Goal: Information Seeking & Learning: Learn about a topic

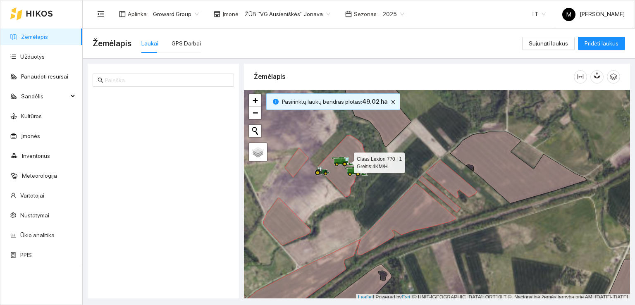
scroll to position [2, 0]
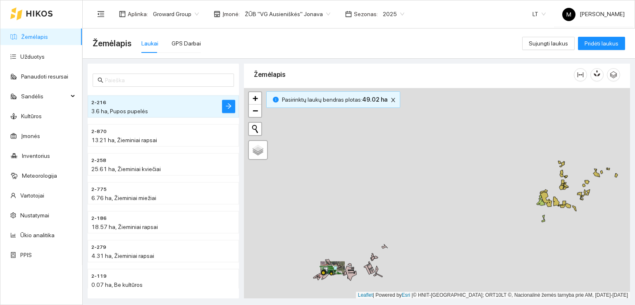
drag, startPoint x: 374, startPoint y: 168, endPoint x: 304, endPoint y: 321, distance: 168.5
click at [304, 305] on html "Žemėlapis Užduotys Panaudoti resursai Sandėlis Kultūros Įmonės Inventorius Mete…" at bounding box center [317, 152] width 635 height 305
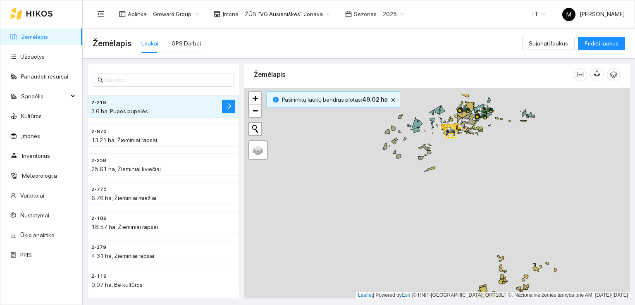
drag, startPoint x: 437, startPoint y: 173, endPoint x: 393, endPoint y: 283, distance: 117.7
click at [394, 282] on div at bounding box center [437, 193] width 386 height 211
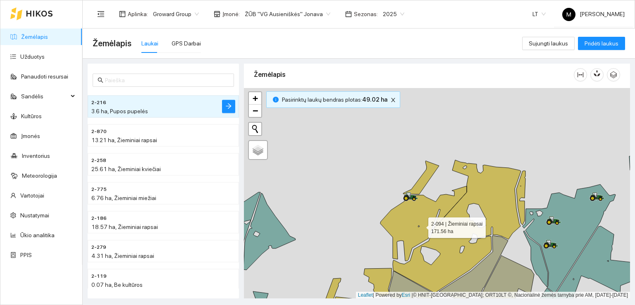
drag, startPoint x: 405, startPoint y: 156, endPoint x: 421, endPoint y: 224, distance: 69.5
click at [421, 224] on icon at bounding box center [451, 226] width 141 height 133
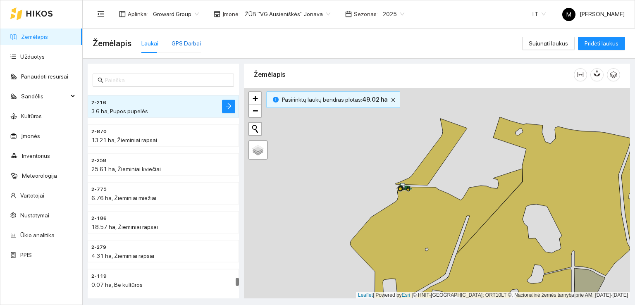
click at [184, 43] on div "GPS Darbai" at bounding box center [186, 43] width 29 height 9
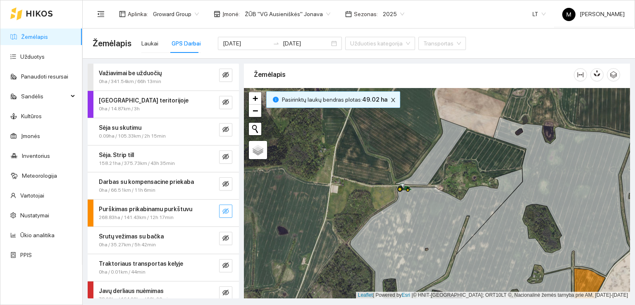
click at [223, 209] on icon "eye-invisible" at bounding box center [226, 211] width 7 height 6
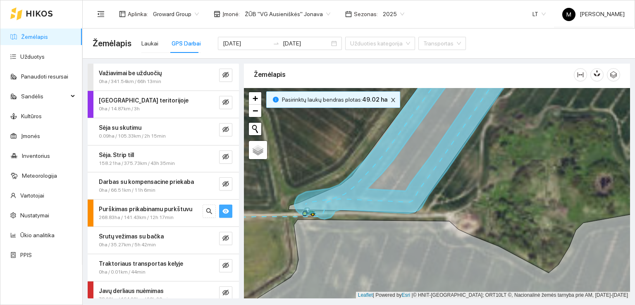
drag, startPoint x: 401, startPoint y: 187, endPoint x: 396, endPoint y: 226, distance: 39.3
click at [396, 213] on icon at bounding box center [400, 144] width 223 height 137
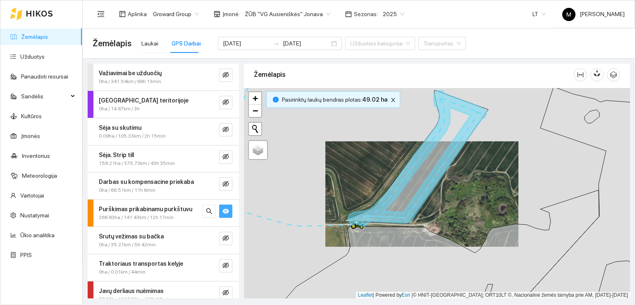
drag, startPoint x: 390, startPoint y: 245, endPoint x: 412, endPoint y: 172, distance: 75.6
click at [411, 175] on icon at bounding box center [478, 196] width 394 height 218
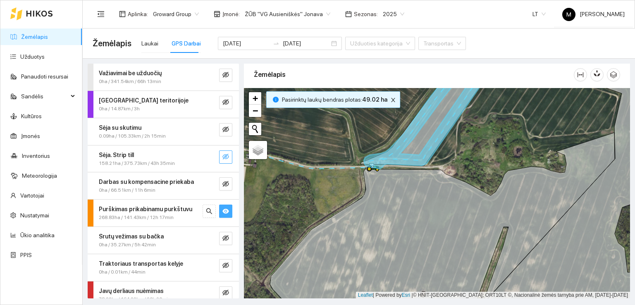
click at [223, 156] on icon "eye-invisible" at bounding box center [226, 156] width 7 height 7
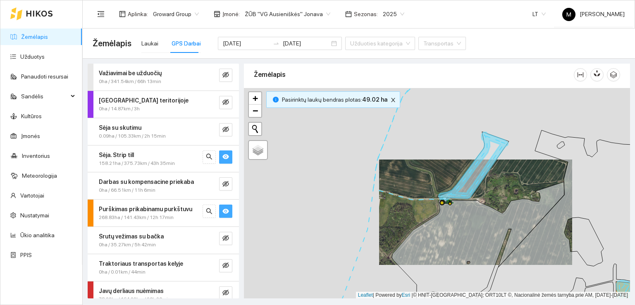
drag, startPoint x: 507, startPoint y: 236, endPoint x: 396, endPoint y: 160, distance: 134.8
click at [397, 161] on div at bounding box center [437, 193] width 386 height 211
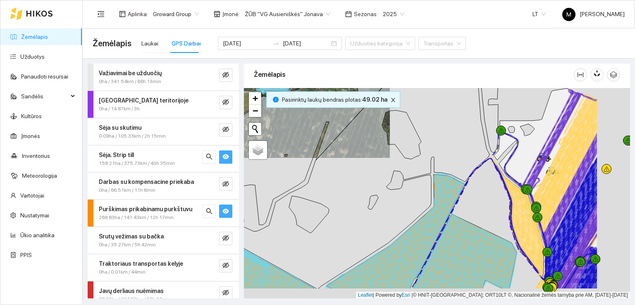
drag, startPoint x: 505, startPoint y: 229, endPoint x: 381, endPoint y: 204, distance: 127.0
click at [401, 201] on div at bounding box center [437, 193] width 386 height 211
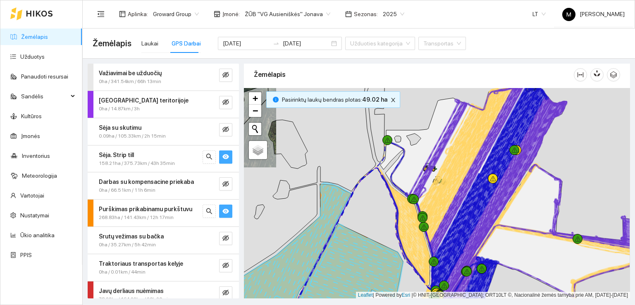
drag, startPoint x: 482, startPoint y: 202, endPoint x: 435, endPoint y: 204, distance: 47.2
click at [442, 201] on g at bounding box center [230, 240] width 804 height 350
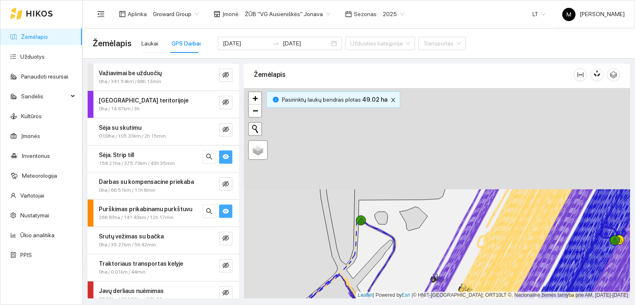
drag, startPoint x: 426, startPoint y: 194, endPoint x: 438, endPoint y: 317, distance: 123.1
click at [438, 305] on html "Žemėlapis Užduotys Panaudoti resursai Sandėlis Kultūros Įmonės Inventorius Mete…" at bounding box center [317, 152] width 635 height 305
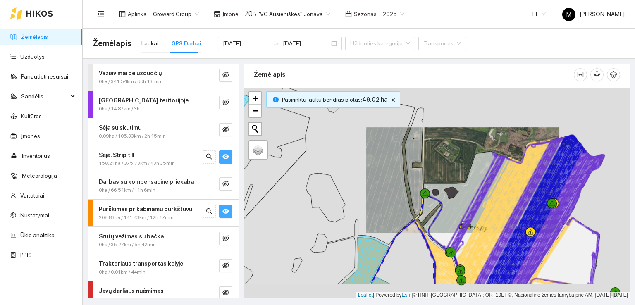
drag, startPoint x: 444, startPoint y: 251, endPoint x: 465, endPoint y: 194, distance: 60.3
click at [465, 194] on icon at bounding box center [473, 205] width 61 height 104
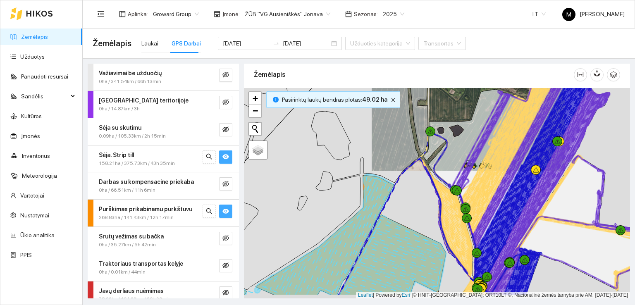
drag, startPoint x: 445, startPoint y: 237, endPoint x: 441, endPoint y: 211, distance: 26.3
click at [441, 211] on icon at bounding box center [455, 230] width 53 height 113
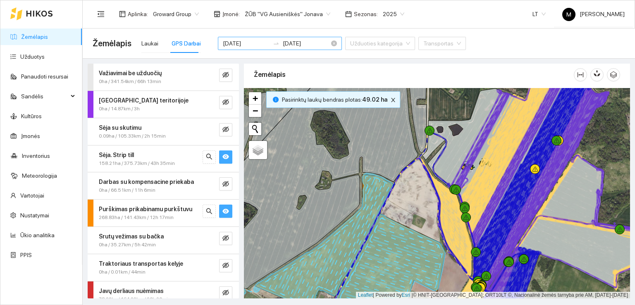
click at [228, 42] on input "[DATE]" at bounding box center [246, 43] width 47 height 9
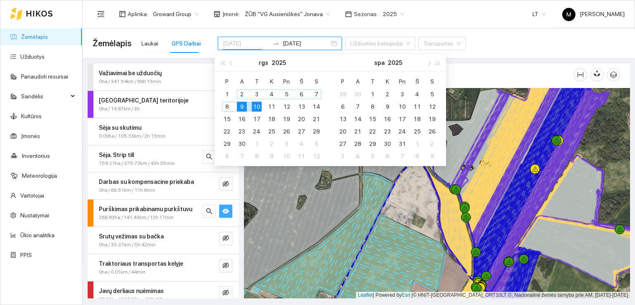
type input "[DATE]"
click at [254, 104] on div "10" at bounding box center [257, 107] width 10 height 10
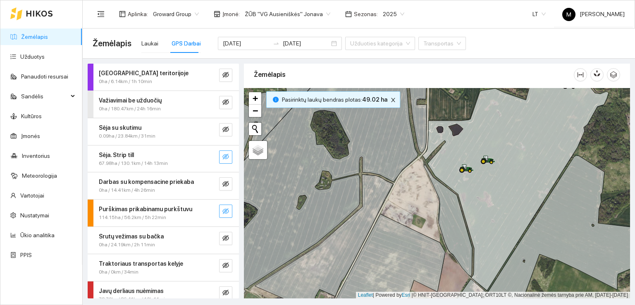
click at [223, 156] on icon "eye-invisible" at bounding box center [226, 156] width 7 height 7
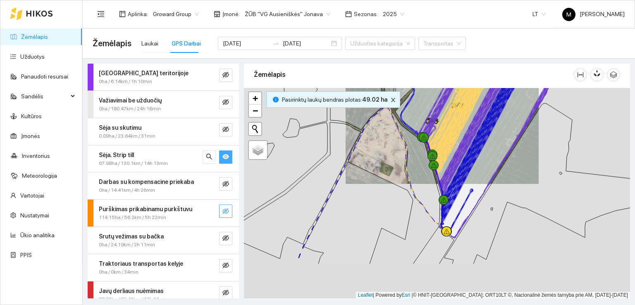
drag, startPoint x: 465, startPoint y: 199, endPoint x: 443, endPoint y: 140, distance: 63.2
click at [443, 140] on g at bounding box center [212, 201] width 730 height 362
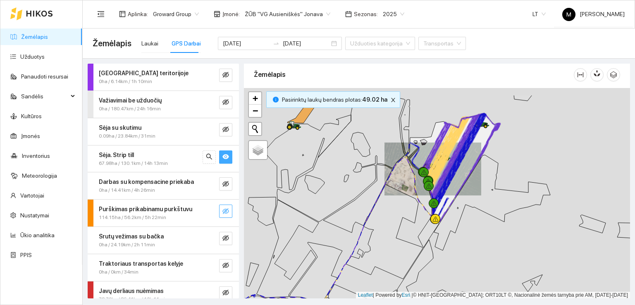
drag, startPoint x: 477, startPoint y: 155, endPoint x: 477, endPoint y: 181, distance: 25.6
click at [477, 181] on icon at bounding box center [453, 167] width 93 height 109
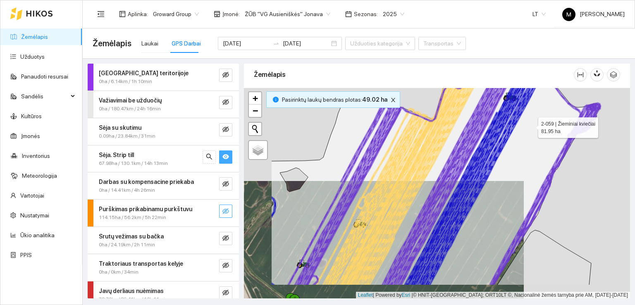
drag, startPoint x: 462, startPoint y: 163, endPoint x: 539, endPoint y: 121, distance: 87.3
click at [538, 121] on icon at bounding box center [435, 175] width 328 height 222
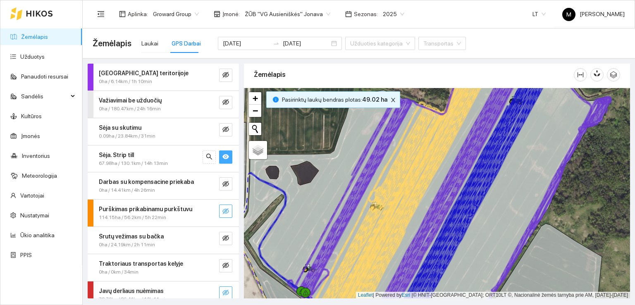
click at [223, 292] on icon "eye-invisible" at bounding box center [226, 293] width 7 height 7
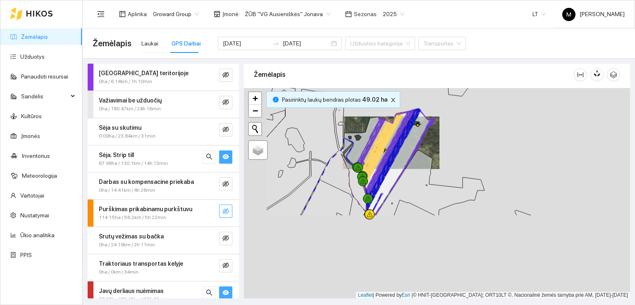
drag, startPoint x: 271, startPoint y: 283, endPoint x: 371, endPoint y: 91, distance: 215.3
click at [365, 105] on div at bounding box center [437, 193] width 386 height 211
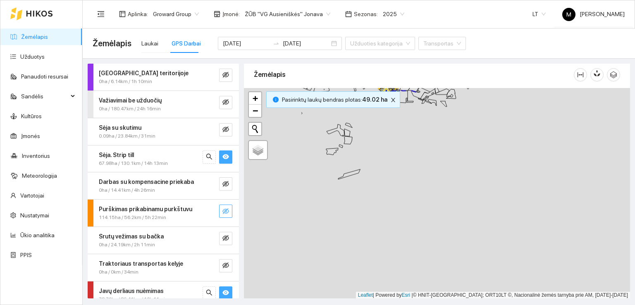
drag, startPoint x: 311, startPoint y: 254, endPoint x: 410, endPoint y: 105, distance: 179.2
click at [410, 108] on div at bounding box center [437, 193] width 386 height 211
drag, startPoint x: 344, startPoint y: 230, endPoint x: 404, endPoint y: 105, distance: 138.8
click at [405, 105] on div at bounding box center [437, 193] width 386 height 211
drag, startPoint x: 330, startPoint y: 224, endPoint x: 438, endPoint y: 115, distance: 153.6
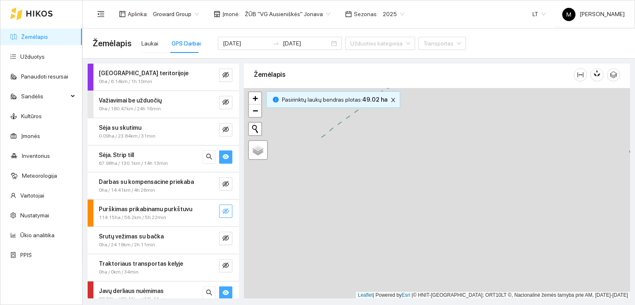
click at [446, 105] on div at bounding box center [437, 193] width 386 height 211
drag, startPoint x: 345, startPoint y: 202, endPoint x: 404, endPoint y: 124, distance: 98.0
click at [404, 125] on div at bounding box center [437, 193] width 386 height 211
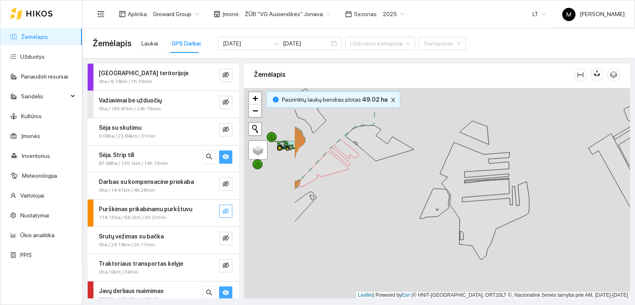
drag, startPoint x: 366, startPoint y: 179, endPoint x: 409, endPoint y: 158, distance: 47.9
click at [409, 158] on div at bounding box center [437, 193] width 386 height 211
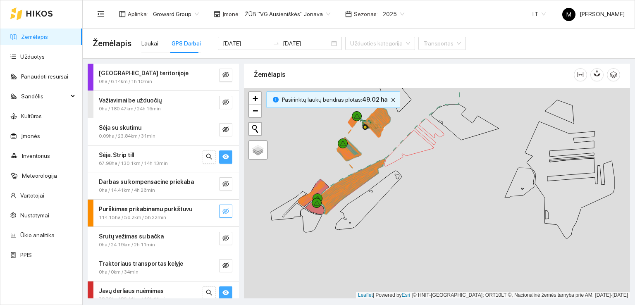
drag, startPoint x: 364, startPoint y: 179, endPoint x: 389, endPoint y: 160, distance: 31.9
click at [405, 180] on div at bounding box center [437, 193] width 386 height 211
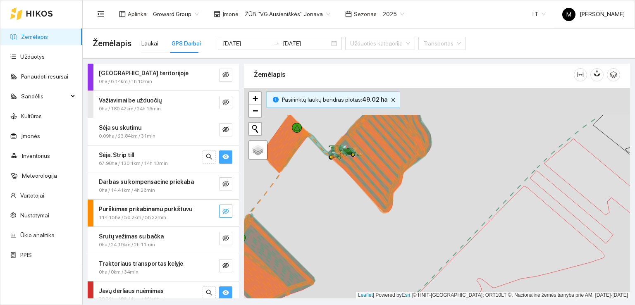
drag, startPoint x: 359, startPoint y: 191, endPoint x: 356, endPoint y: 205, distance: 14.8
click at [356, 205] on div at bounding box center [437, 193] width 386 height 211
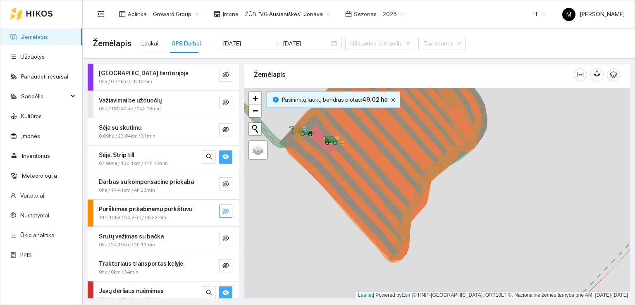
click at [219, 155] on button "button" at bounding box center [225, 157] width 13 height 13
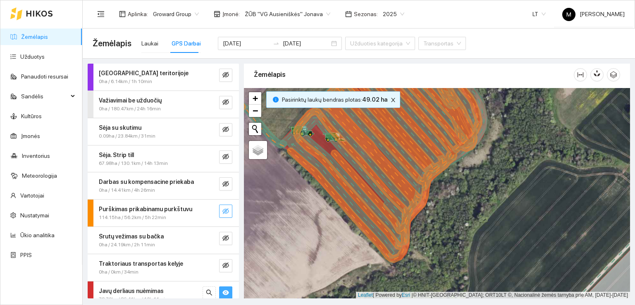
click at [223, 291] on icon "eye" at bounding box center [226, 292] width 7 height 5
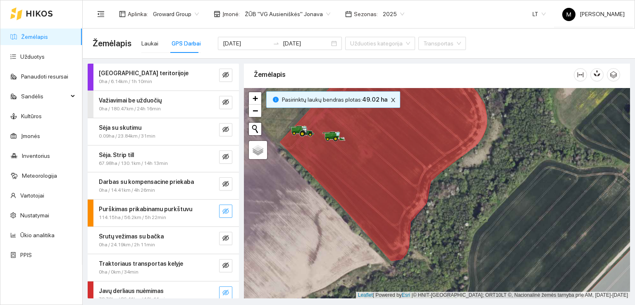
click at [223, 291] on icon "eye-invisible" at bounding box center [226, 293] width 7 height 7
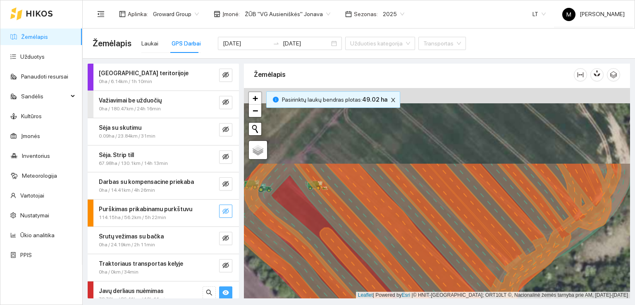
drag, startPoint x: 384, startPoint y: 156, endPoint x: 409, endPoint y: 252, distance: 99.9
click at [409, 252] on icon at bounding box center [426, 291] width 389 height 256
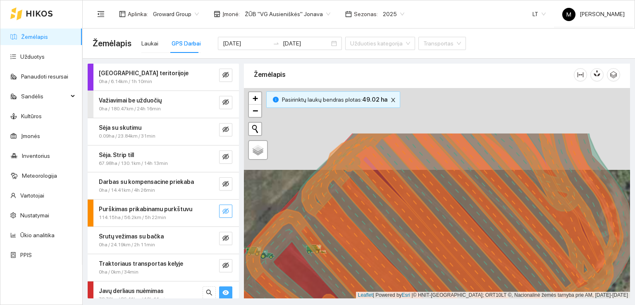
drag, startPoint x: 431, startPoint y: 209, endPoint x: 433, endPoint y: 275, distance: 66.6
click at [433, 275] on icon at bounding box center [428, 260] width 389 height 256
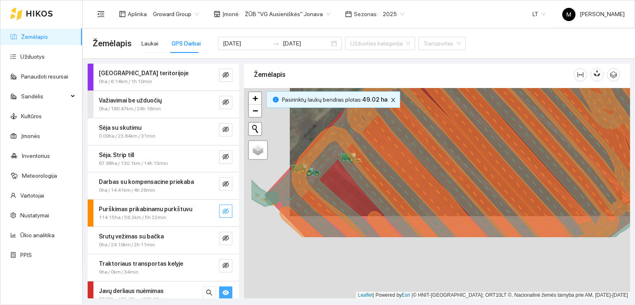
drag, startPoint x: 448, startPoint y: 223, endPoint x: 481, endPoint y: 168, distance: 63.6
click at [481, 168] on icon at bounding box center [474, 111] width 389 height 256
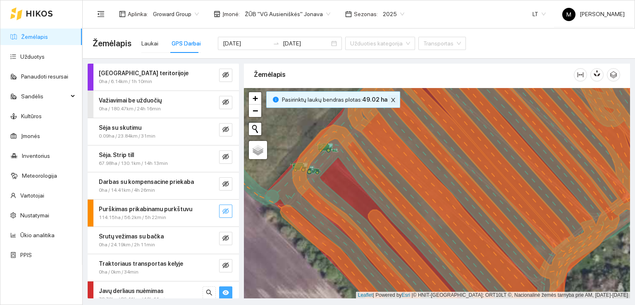
click at [390, 98] on icon "close" at bounding box center [393, 100] width 6 height 6
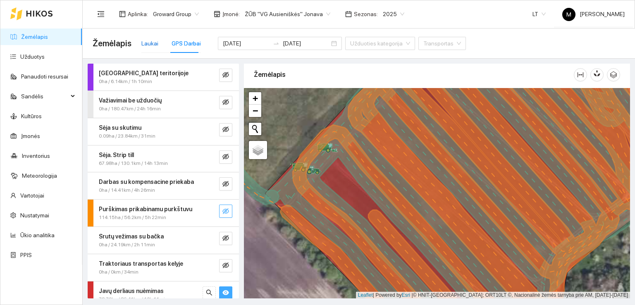
click at [147, 44] on div "Laukai" at bounding box center [149, 43] width 17 height 9
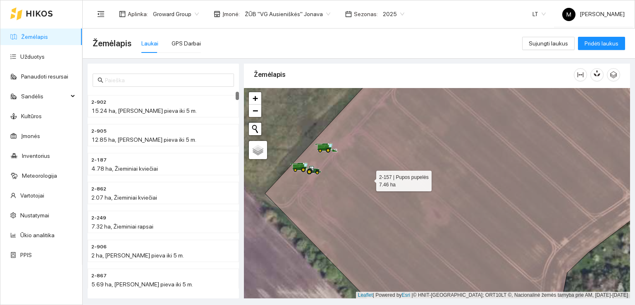
click at [369, 179] on icon at bounding box center [467, 194] width 405 height 256
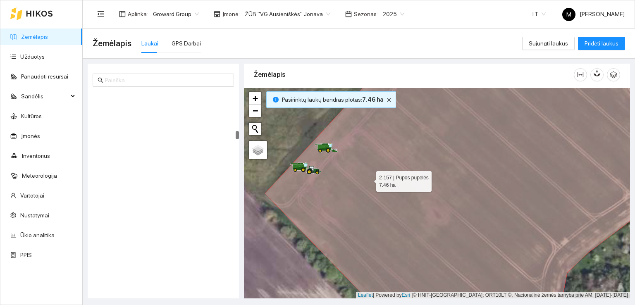
scroll to position [1011, 0]
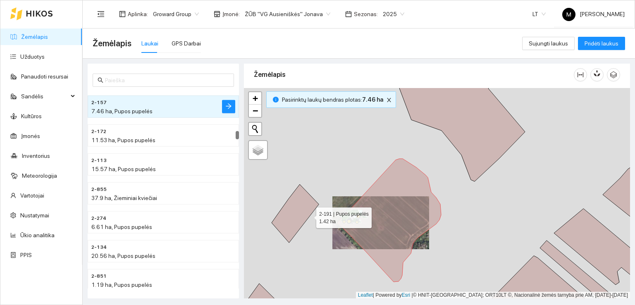
click at [309, 215] on icon at bounding box center [295, 213] width 47 height 58
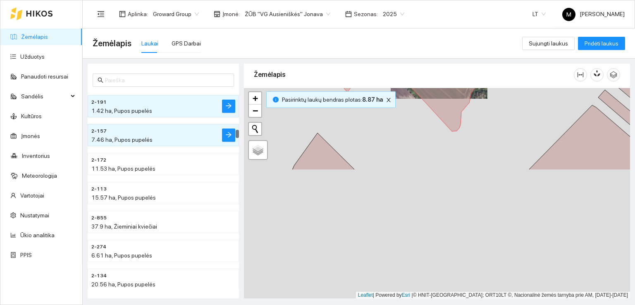
drag, startPoint x: 319, startPoint y: 275, endPoint x: 377, endPoint y: 125, distance: 161.5
click at [377, 125] on div at bounding box center [437, 193] width 386 height 211
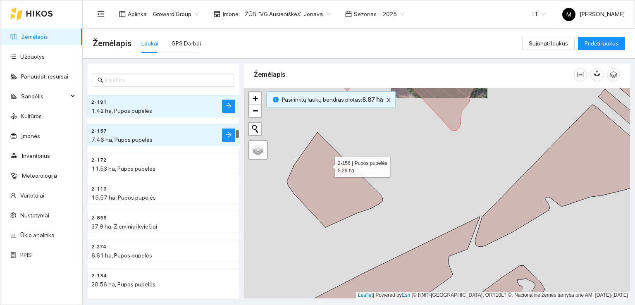
click at [327, 166] on icon at bounding box center [335, 179] width 96 height 95
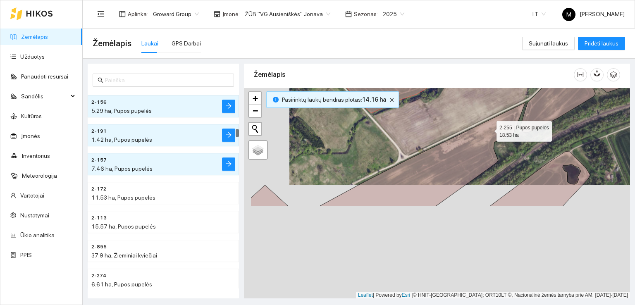
drag, startPoint x: 441, startPoint y: 252, endPoint x: 503, endPoint y: 112, distance: 153.3
click at [503, 112] on icon at bounding box center [423, 155] width 206 height 104
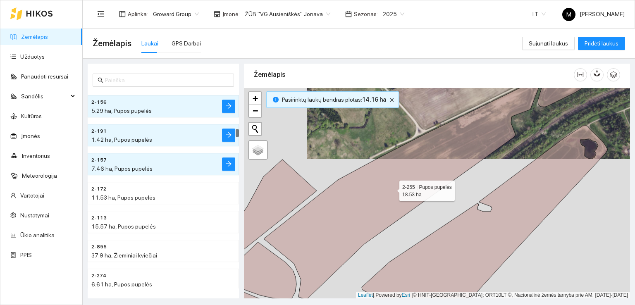
click at [458, 133] on icon at bounding box center [403, 188] width 279 height 223
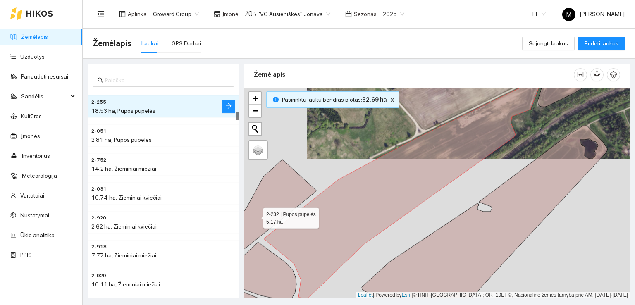
click at [267, 186] on icon at bounding box center [261, 215] width 112 height 111
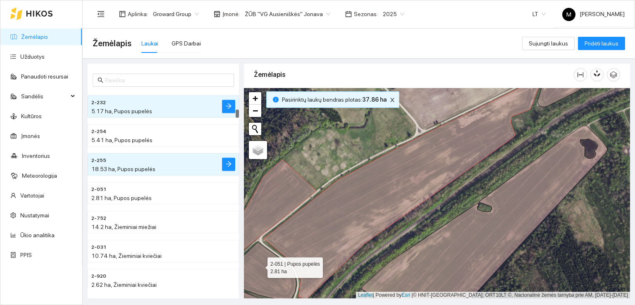
click at [261, 266] on icon at bounding box center [259, 270] width 75 height 57
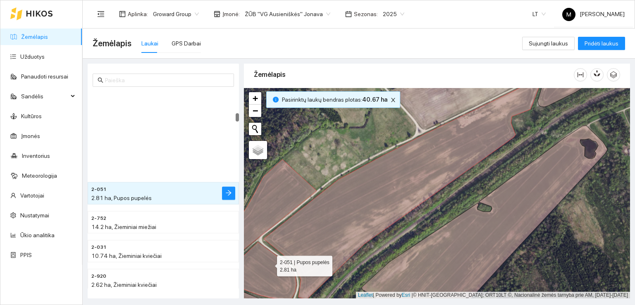
scroll to position [549, 0]
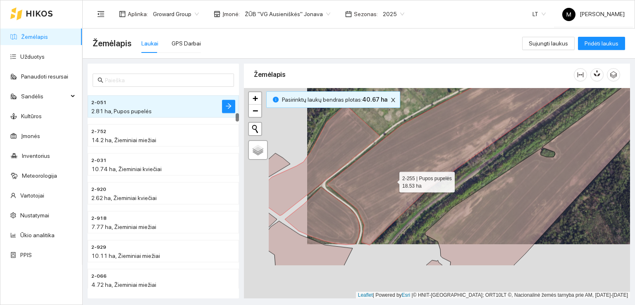
drag, startPoint x: 333, startPoint y: 232, endPoint x: 434, endPoint y: 155, distance: 127.3
click at [434, 155] on icon at bounding box center [466, 133] width 279 height 223
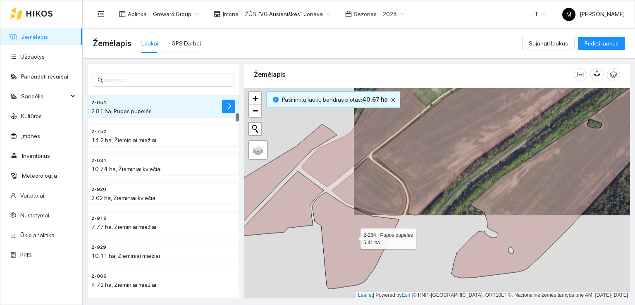
click at [353, 236] on icon at bounding box center [356, 240] width 87 height 97
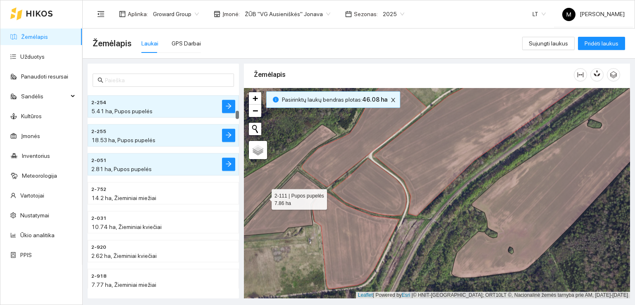
click at [295, 196] on icon at bounding box center [271, 182] width 132 height 115
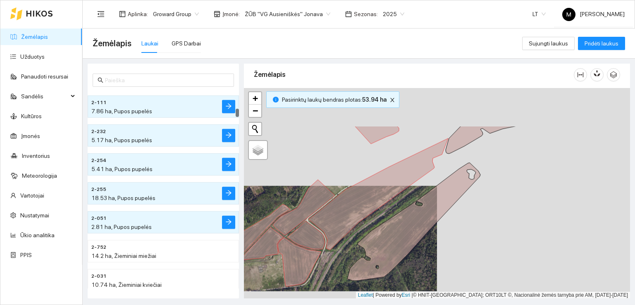
drag, startPoint x: 341, startPoint y: 218, endPoint x: 311, endPoint y: 234, distance: 34.2
click at [311, 234] on icon at bounding box center [378, 195] width 139 height 112
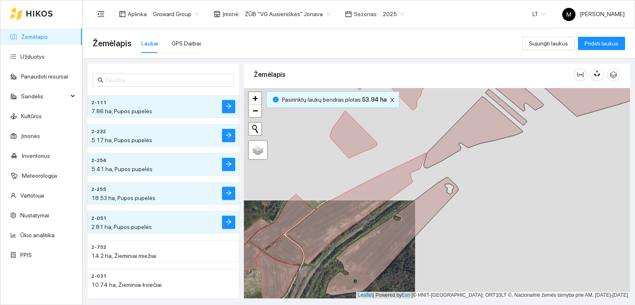
drag, startPoint x: 376, startPoint y: 174, endPoint x: 333, endPoint y: 224, distance: 65.7
click at [333, 224] on div at bounding box center [437, 193] width 386 height 211
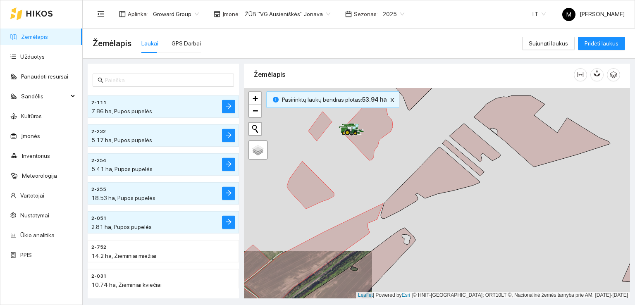
drag, startPoint x: 376, startPoint y: 189, endPoint x: 338, endPoint y: 243, distance: 65.9
click at [338, 243] on div at bounding box center [437, 193] width 386 height 211
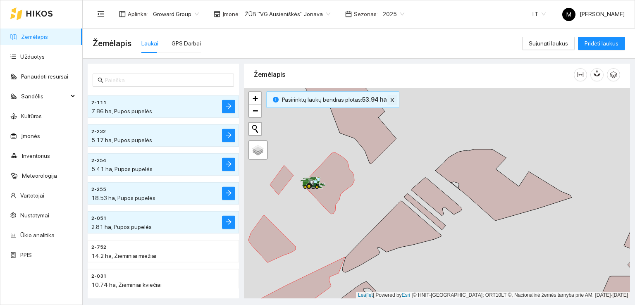
click at [390, 98] on icon "close" at bounding box center [392, 100] width 4 height 4
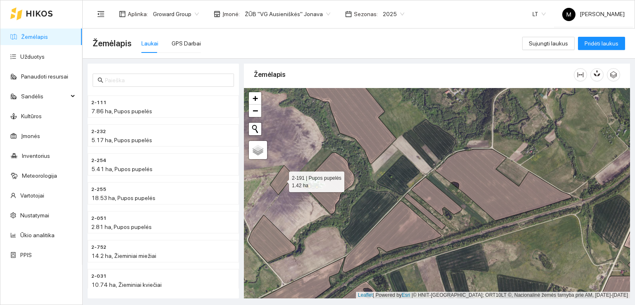
click at [287, 181] on icon at bounding box center [282, 179] width 24 height 29
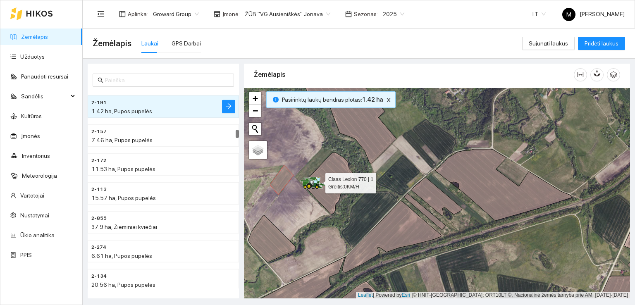
click at [324, 184] on icon at bounding box center [324, 185] width 6 height 2
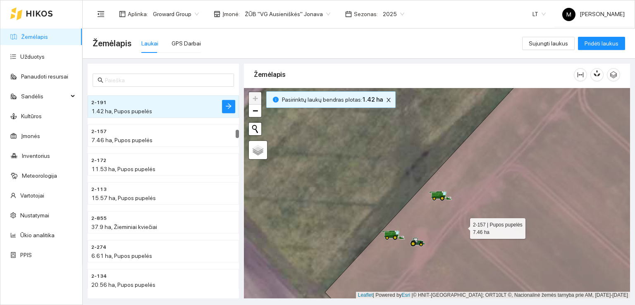
click at [463, 227] on icon at bounding box center [497, 194] width 345 height 254
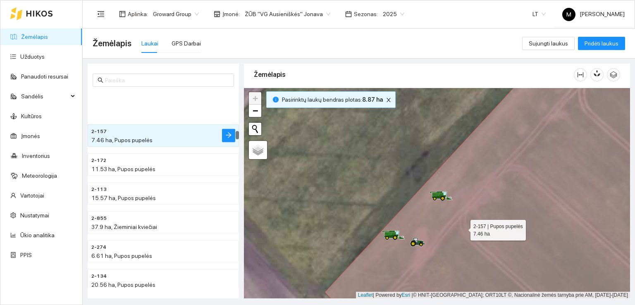
scroll to position [1013, 0]
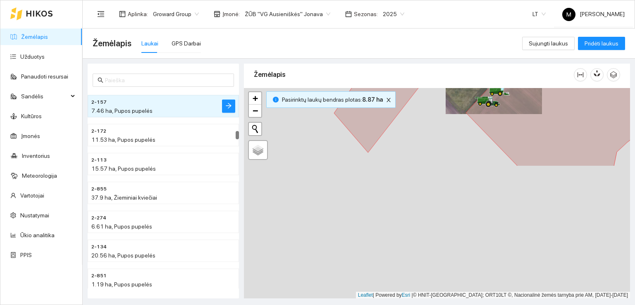
drag, startPoint x: 392, startPoint y: 275, endPoint x: 439, endPoint y: 48, distance: 231.1
click at [439, 50] on main "Žemėlapis Laukai GPS Darbai Sujungti laukus Pridėti laukus 2-157 7.46 ha, Pupos…" at bounding box center [359, 167] width 553 height 277
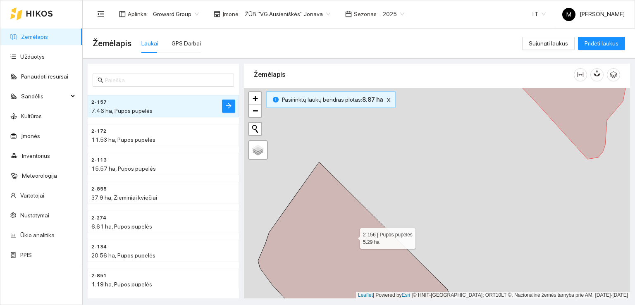
click at [353, 237] on icon at bounding box center [354, 241] width 192 height 158
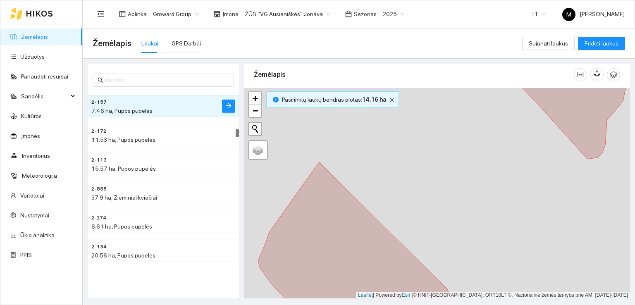
scroll to position [955, 0]
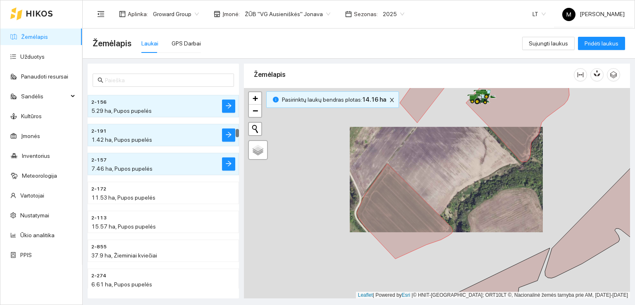
drag, startPoint x: 478, startPoint y: 249, endPoint x: 468, endPoint y: 105, distance: 144.3
click at [468, 105] on div at bounding box center [437, 193] width 386 height 211
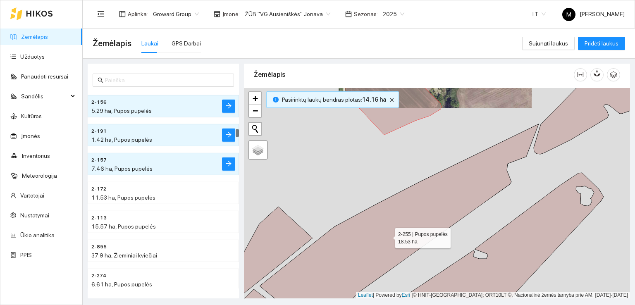
click at [472, 187] on icon at bounding box center [399, 222] width 279 height 196
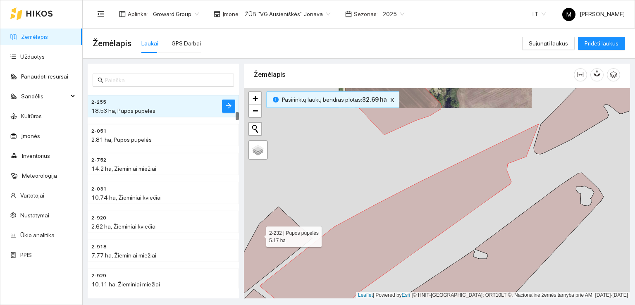
click at [259, 237] on icon at bounding box center [259, 262] width 108 height 111
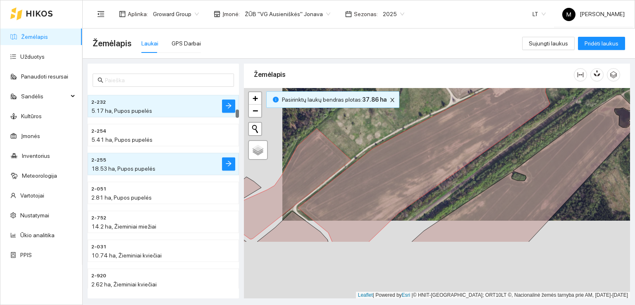
drag, startPoint x: 331, startPoint y: 204, endPoint x: 414, endPoint y: 72, distance: 155.2
click at [411, 75] on div "Žemėlapis" at bounding box center [437, 179] width 386 height 235
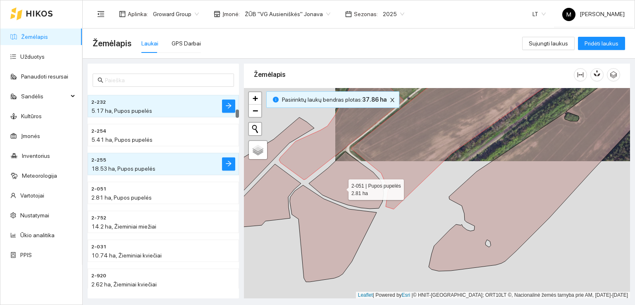
click at [341, 187] on icon at bounding box center [346, 180] width 75 height 57
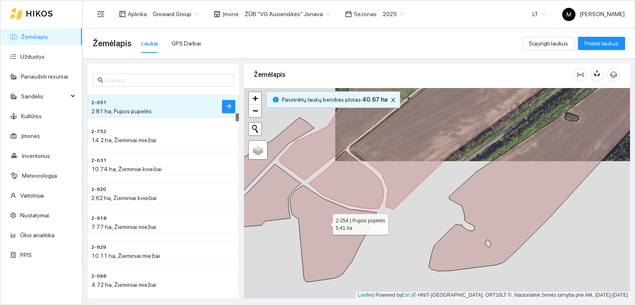
click at [325, 225] on icon at bounding box center [333, 233] width 87 height 97
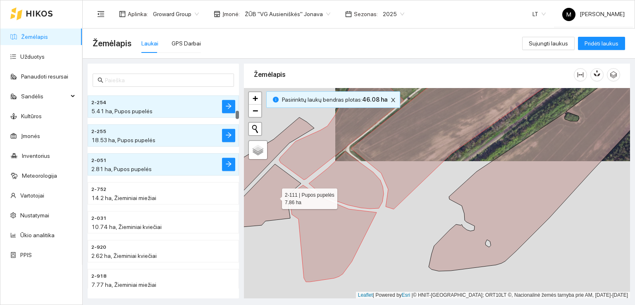
click at [275, 196] on icon at bounding box center [259, 173] width 109 height 113
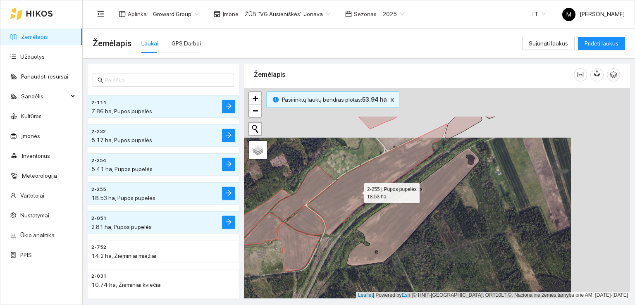
drag, startPoint x: 426, startPoint y: 134, endPoint x: 334, endPoint y: 209, distance: 118.2
click at [334, 209] on icon at bounding box center [377, 180] width 139 height 112
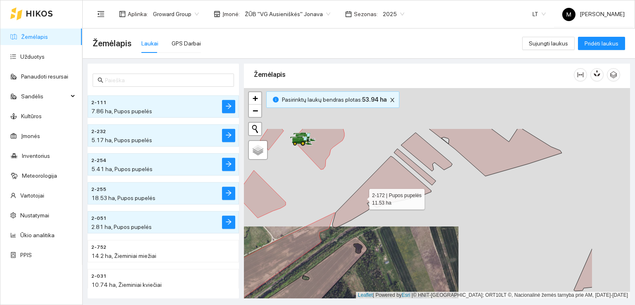
drag, startPoint x: 439, startPoint y: 135, endPoint x: 362, endPoint y: 197, distance: 98.8
click at [362, 197] on icon at bounding box center [382, 192] width 99 height 72
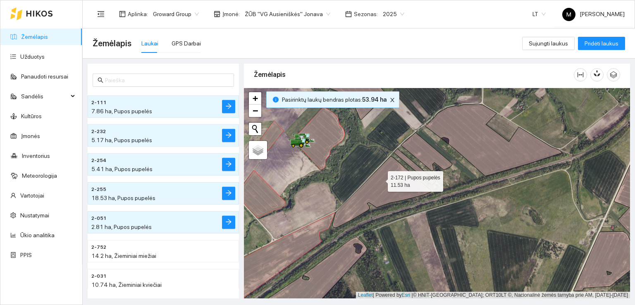
click at [381, 179] on icon at bounding box center [382, 192] width 99 height 72
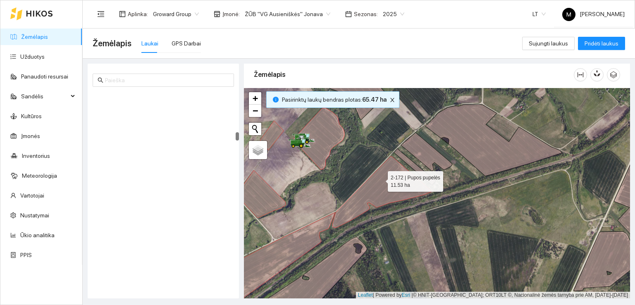
scroll to position [1041, 0]
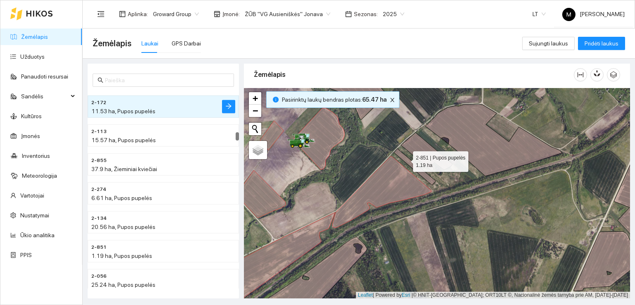
click at [406, 159] on icon at bounding box center [415, 167] width 42 height 36
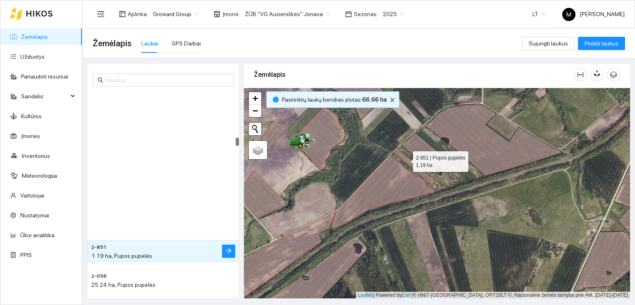
scroll to position [1186, 0]
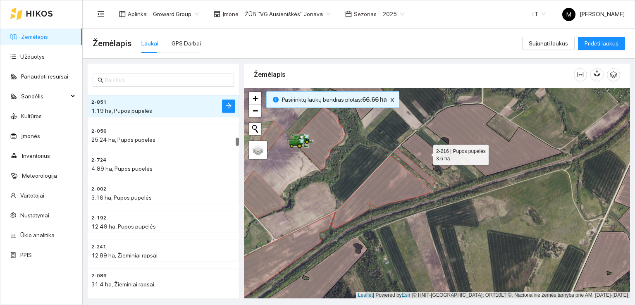
click at [419, 151] on icon at bounding box center [426, 152] width 51 height 38
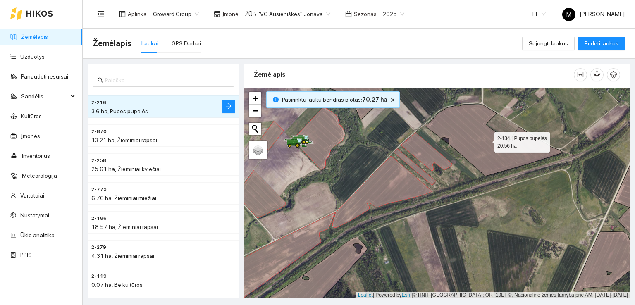
click at [454, 132] on icon at bounding box center [494, 141] width 136 height 72
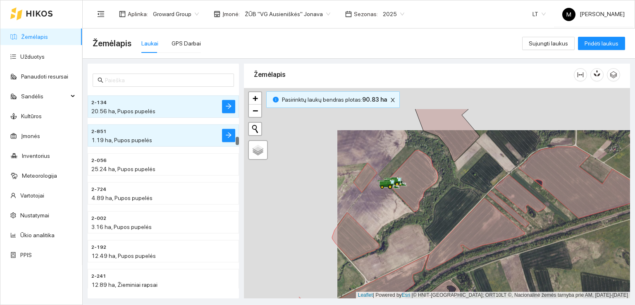
drag, startPoint x: 378, startPoint y: 151, endPoint x: 474, endPoint y: 194, distance: 105.5
click at [474, 194] on div at bounding box center [437, 193] width 386 height 211
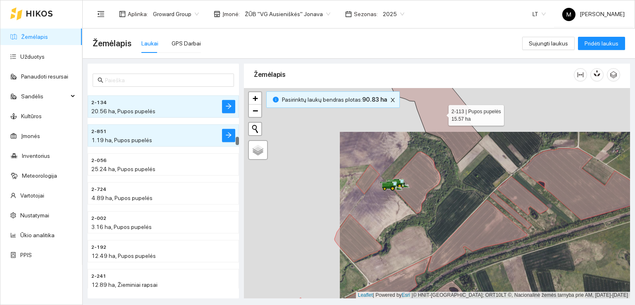
click at [455, 144] on icon at bounding box center [435, 119] width 93 height 88
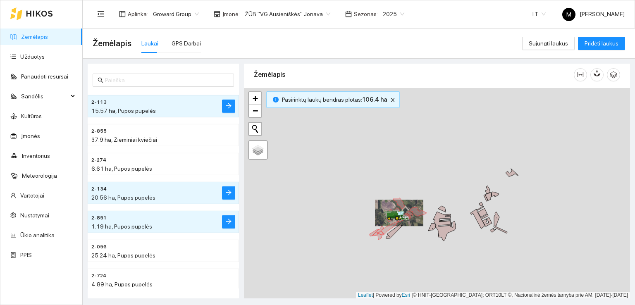
drag, startPoint x: 424, startPoint y: 160, endPoint x: 364, endPoint y: 246, distance: 104.8
click at [364, 246] on div at bounding box center [437, 193] width 386 height 211
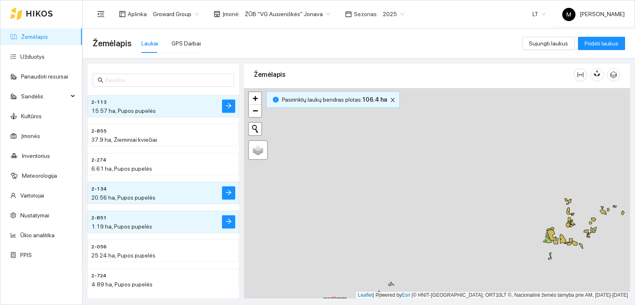
drag, startPoint x: 460, startPoint y: 151, endPoint x: 374, endPoint y: 263, distance: 140.4
click at [378, 261] on div at bounding box center [437, 193] width 386 height 211
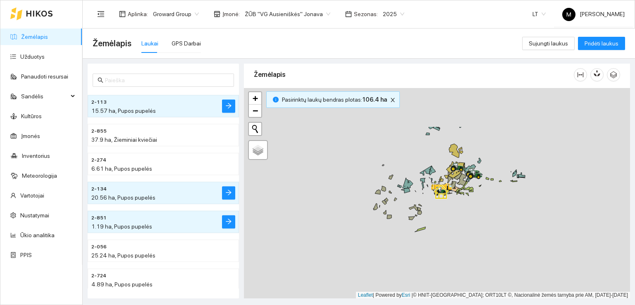
drag, startPoint x: 437, startPoint y: 204, endPoint x: 404, endPoint y: 257, distance: 62.4
click at [404, 257] on div at bounding box center [437, 193] width 386 height 211
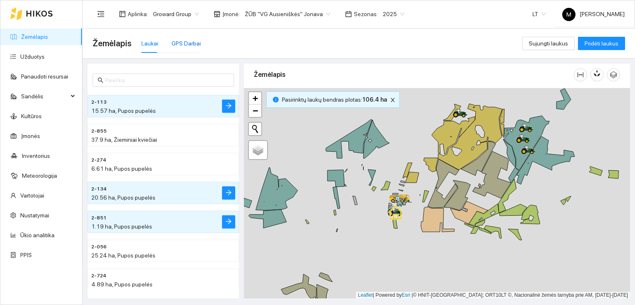
click at [190, 45] on div "GPS Darbai" at bounding box center [186, 43] width 29 height 9
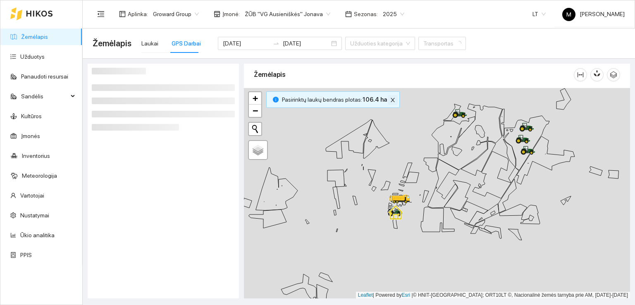
click at [390, 99] on icon "close" at bounding box center [393, 100] width 6 height 6
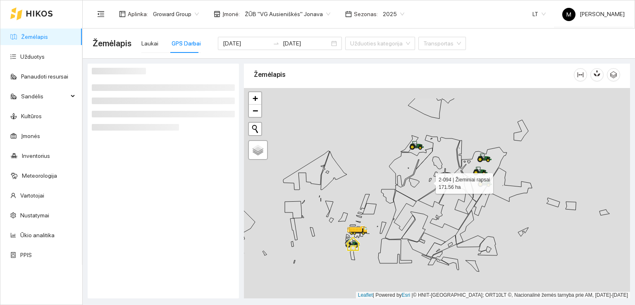
drag, startPoint x: 469, startPoint y: 151, endPoint x: 426, endPoint y: 183, distance: 53.2
click at [426, 183] on icon at bounding box center [425, 168] width 70 height 66
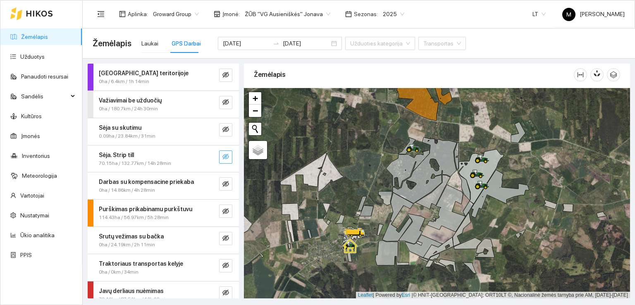
click at [223, 158] on icon "eye-invisible" at bounding box center [226, 157] width 7 height 6
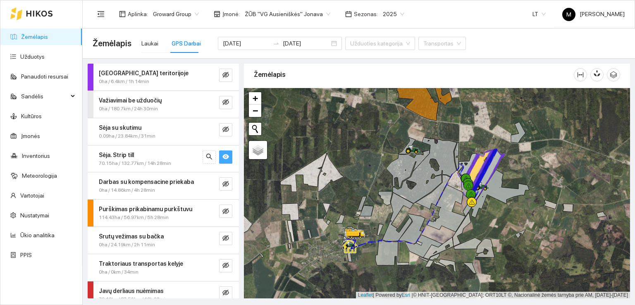
click at [221, 152] on button "button" at bounding box center [225, 157] width 13 height 13
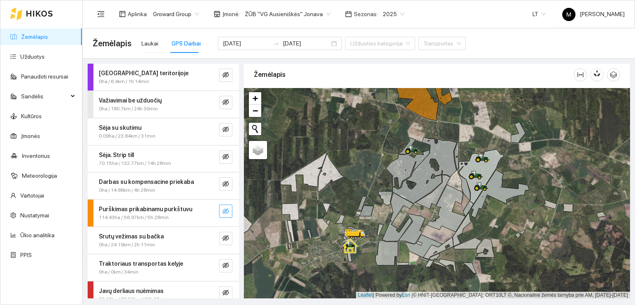
click at [223, 211] on icon "eye-invisible" at bounding box center [226, 211] width 7 height 7
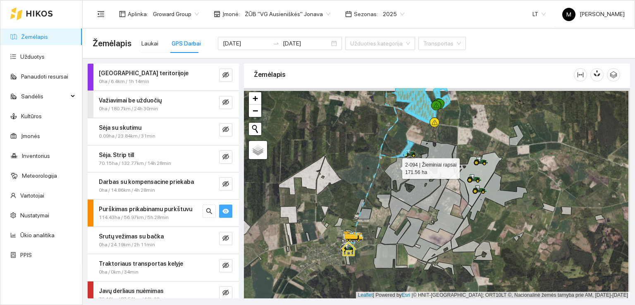
drag, startPoint x: 397, startPoint y: 160, endPoint x: 378, endPoint y: 211, distance: 53.4
click at [385, 206] on icon at bounding box center [420, 173] width 70 height 66
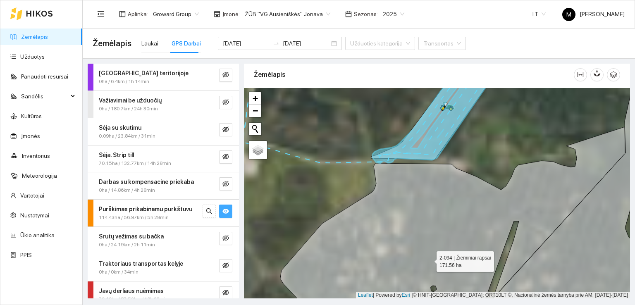
drag, startPoint x: 423, startPoint y: 167, endPoint x: 410, endPoint y: 239, distance: 73.5
click at [410, 239] on icon at bounding box center [474, 194] width 389 height 254
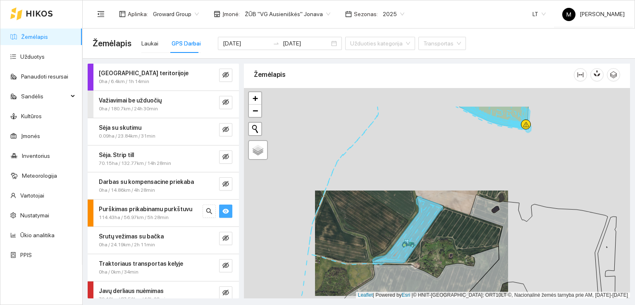
drag, startPoint x: 443, startPoint y: 154, endPoint x: 428, endPoint y: 218, distance: 65.8
click at [428, 218] on div at bounding box center [437, 193] width 386 height 211
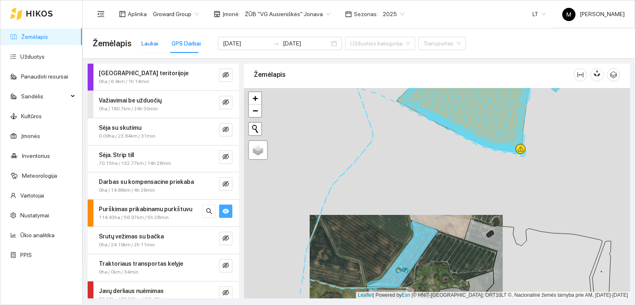
click at [145, 45] on div "Laukai" at bounding box center [149, 43] width 17 height 9
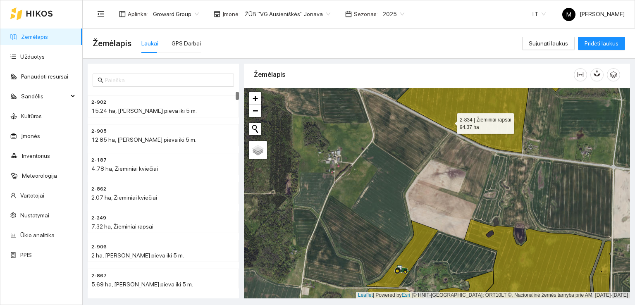
click at [453, 121] on icon at bounding box center [464, 109] width 134 height 87
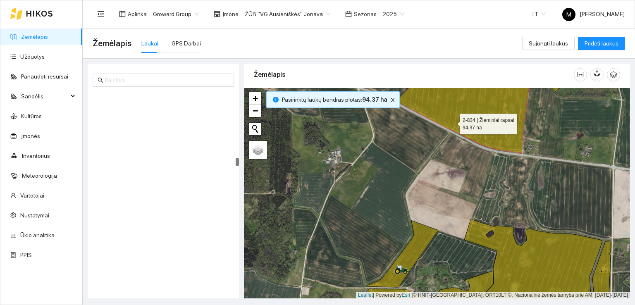
scroll to position [1704, 0]
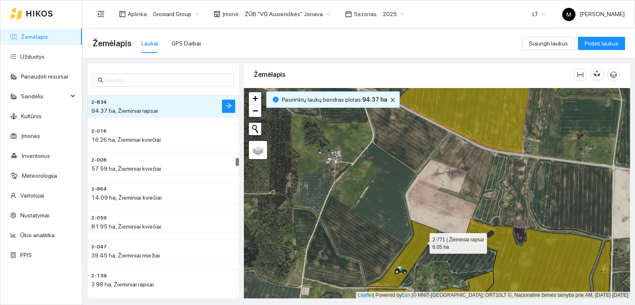
click at [425, 242] on icon at bounding box center [403, 254] width 72 height 67
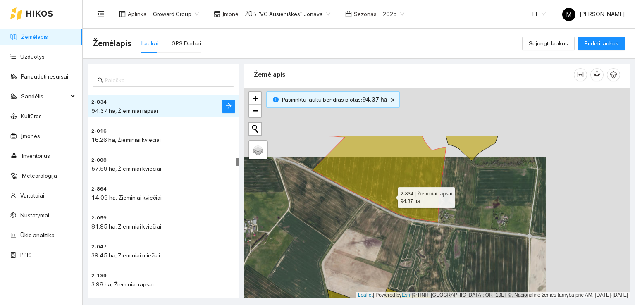
drag, startPoint x: 487, startPoint y: 120, endPoint x: 370, endPoint y: 215, distance: 151.4
click at [370, 215] on icon at bounding box center [380, 178] width 134 height 87
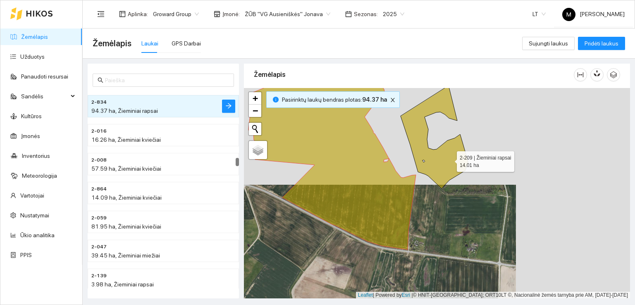
click at [450, 159] on icon at bounding box center [434, 137] width 67 height 103
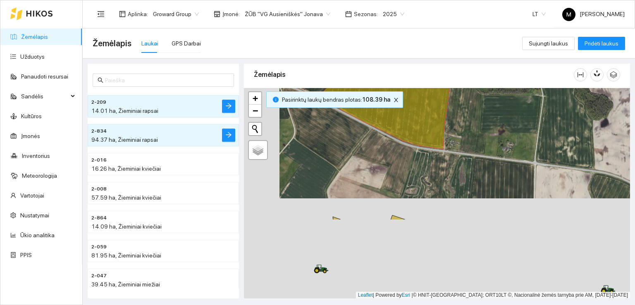
drag, startPoint x: 372, startPoint y: 253, endPoint x: 410, endPoint y: 143, distance: 116.9
click at [410, 143] on div at bounding box center [437, 193] width 386 height 211
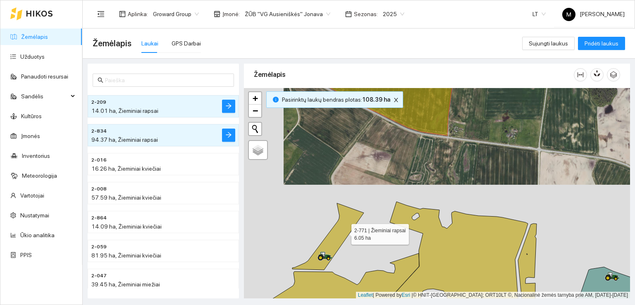
click at [342, 232] on icon at bounding box center [328, 237] width 72 height 67
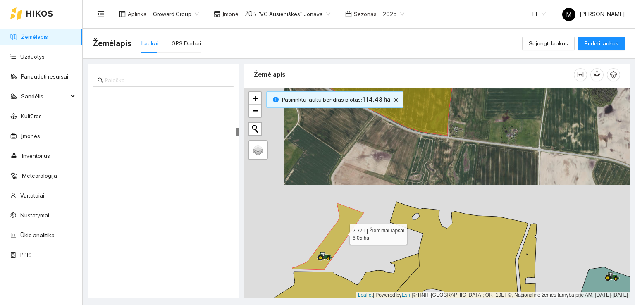
scroll to position [924, 0]
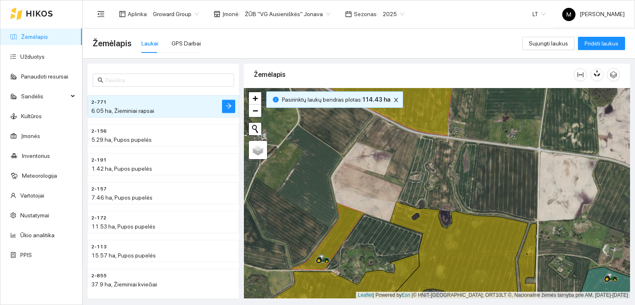
drag, startPoint x: 345, startPoint y: 261, endPoint x: 370, endPoint y: 199, distance: 66.2
click at [370, 200] on div at bounding box center [437, 193] width 386 height 211
